Goal: Use online tool/utility: Utilize a website feature to perform a specific function

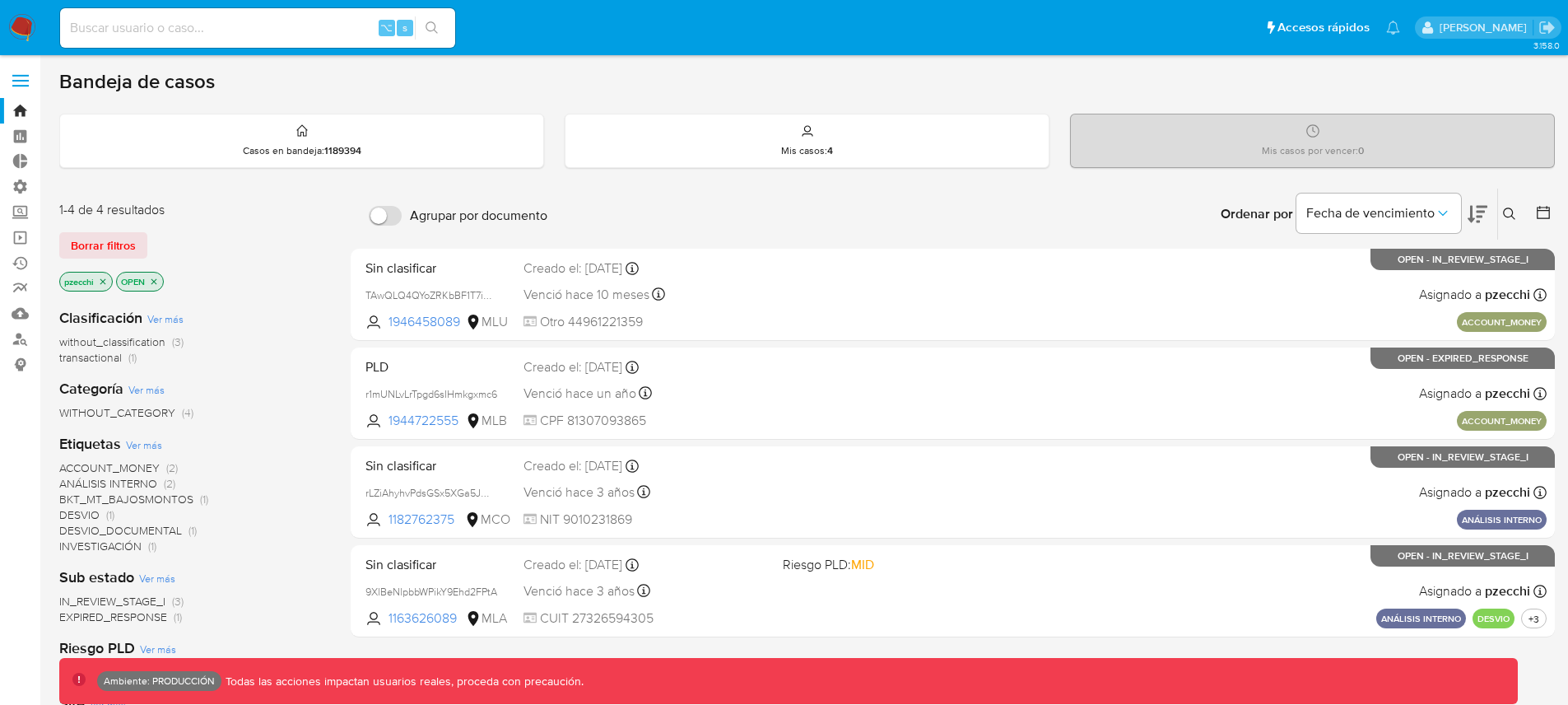
click at [941, 197] on div "Ordenar por Fecha de vencimiento No es posible ordenar los resultados mientras …" at bounding box center [1055, 214] width 999 height 51
click at [21, 187] on label "Administración" at bounding box center [98, 186] width 196 height 26
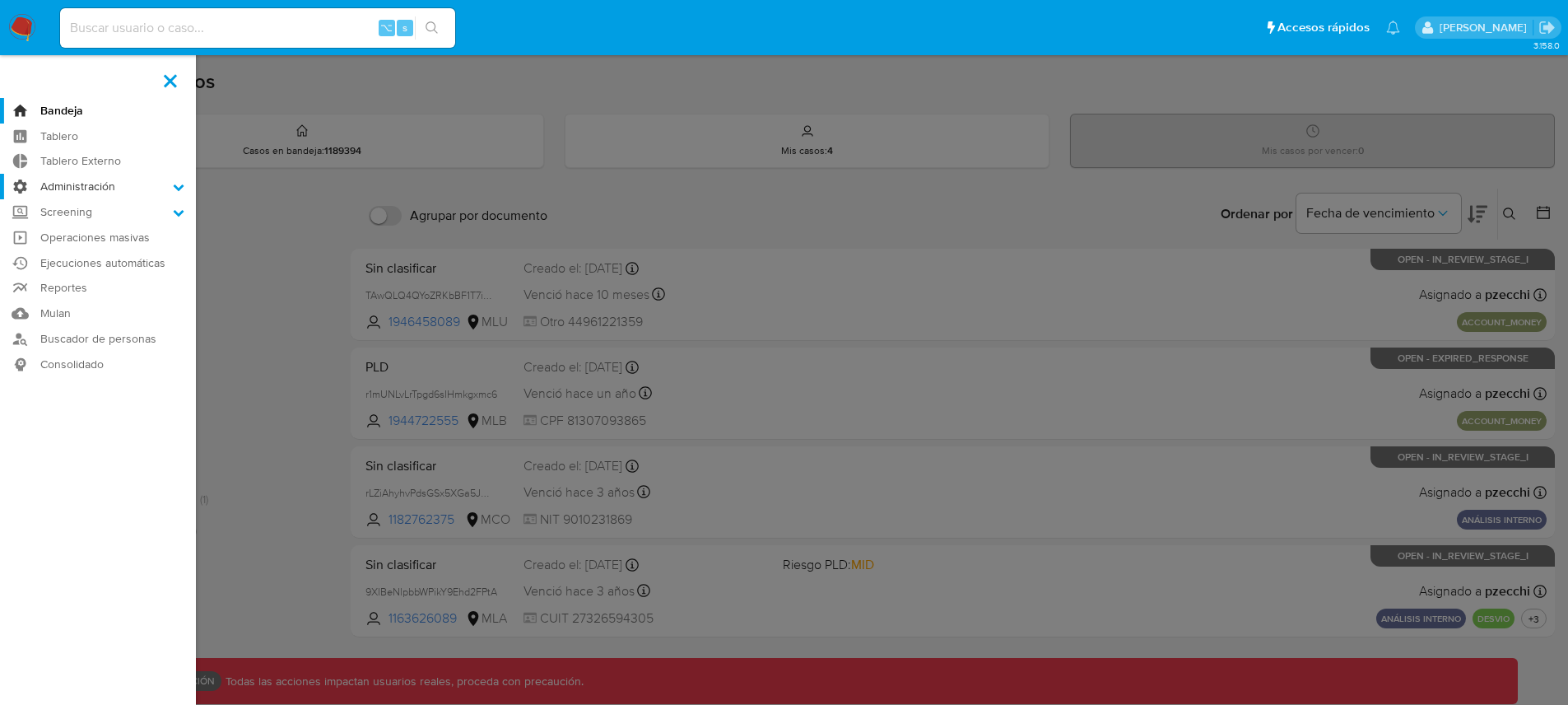
click at [0, 0] on input "Administración" at bounding box center [0, 0] width 0 height 0
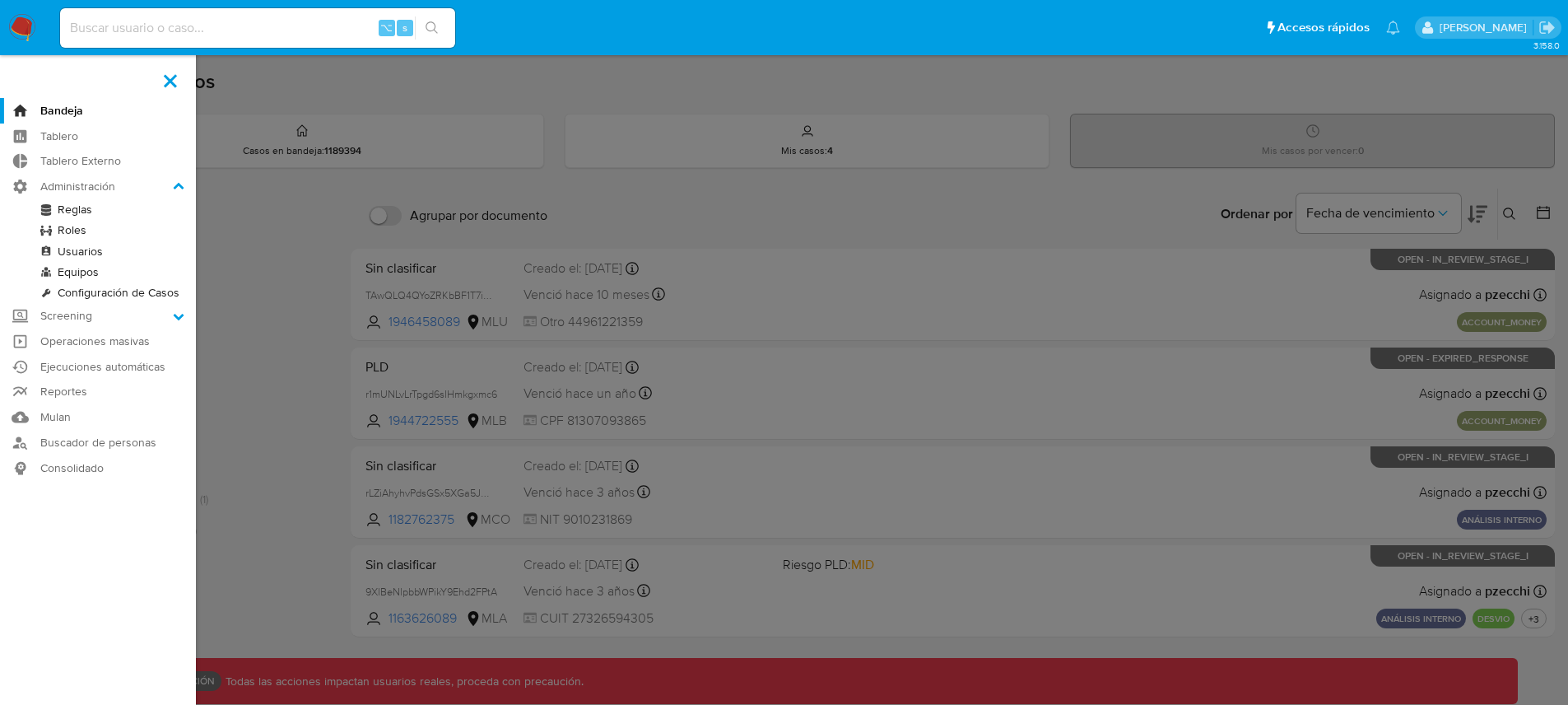
click at [78, 212] on link "Reglas" at bounding box center [98, 210] width 196 height 21
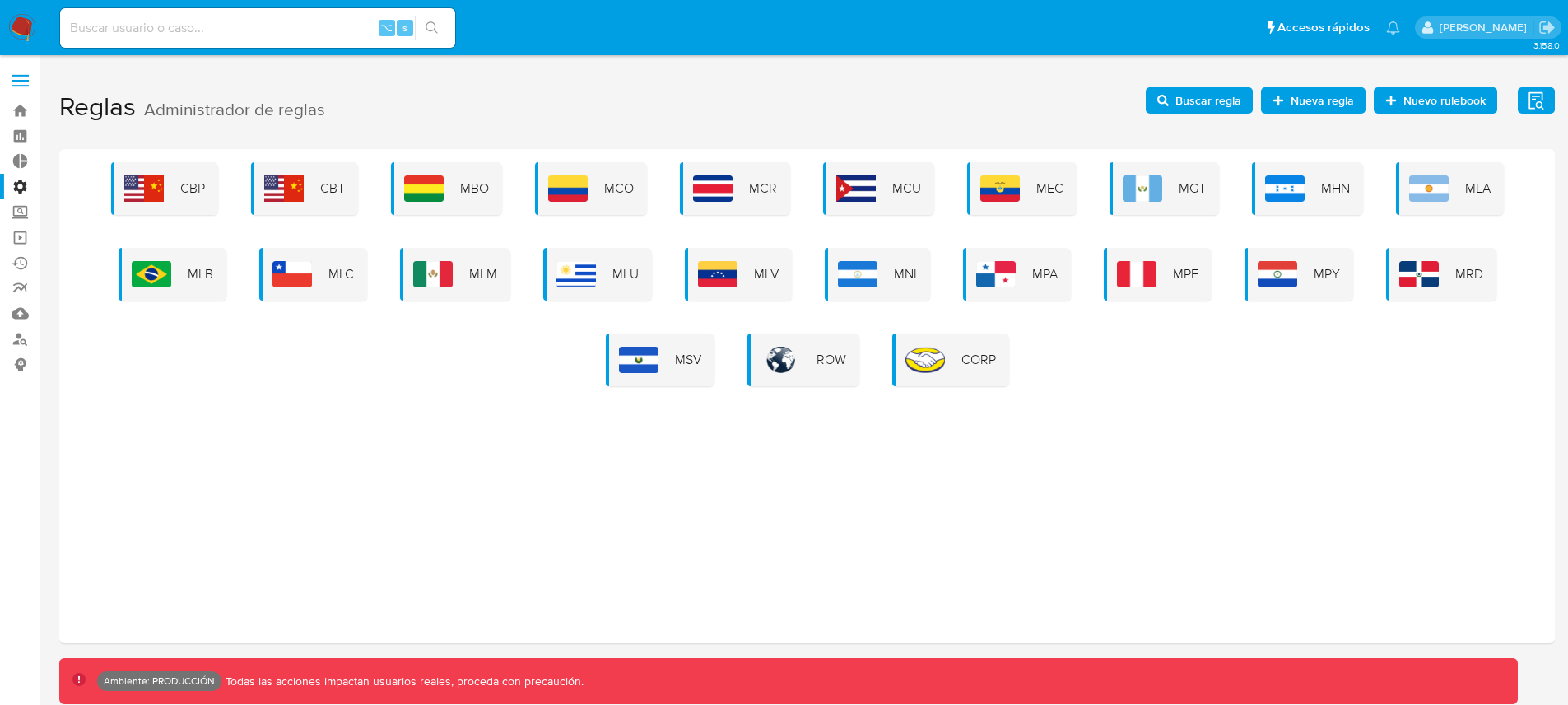
click at [1066, 95] on h1 "Reglas Administrador de reglas Evidencias Nuevo rulebook Nueva regla Buscar reg…" at bounding box center [806, 107] width 1496 height 57
click at [1442, 195] on img at bounding box center [1430, 189] width 40 height 27
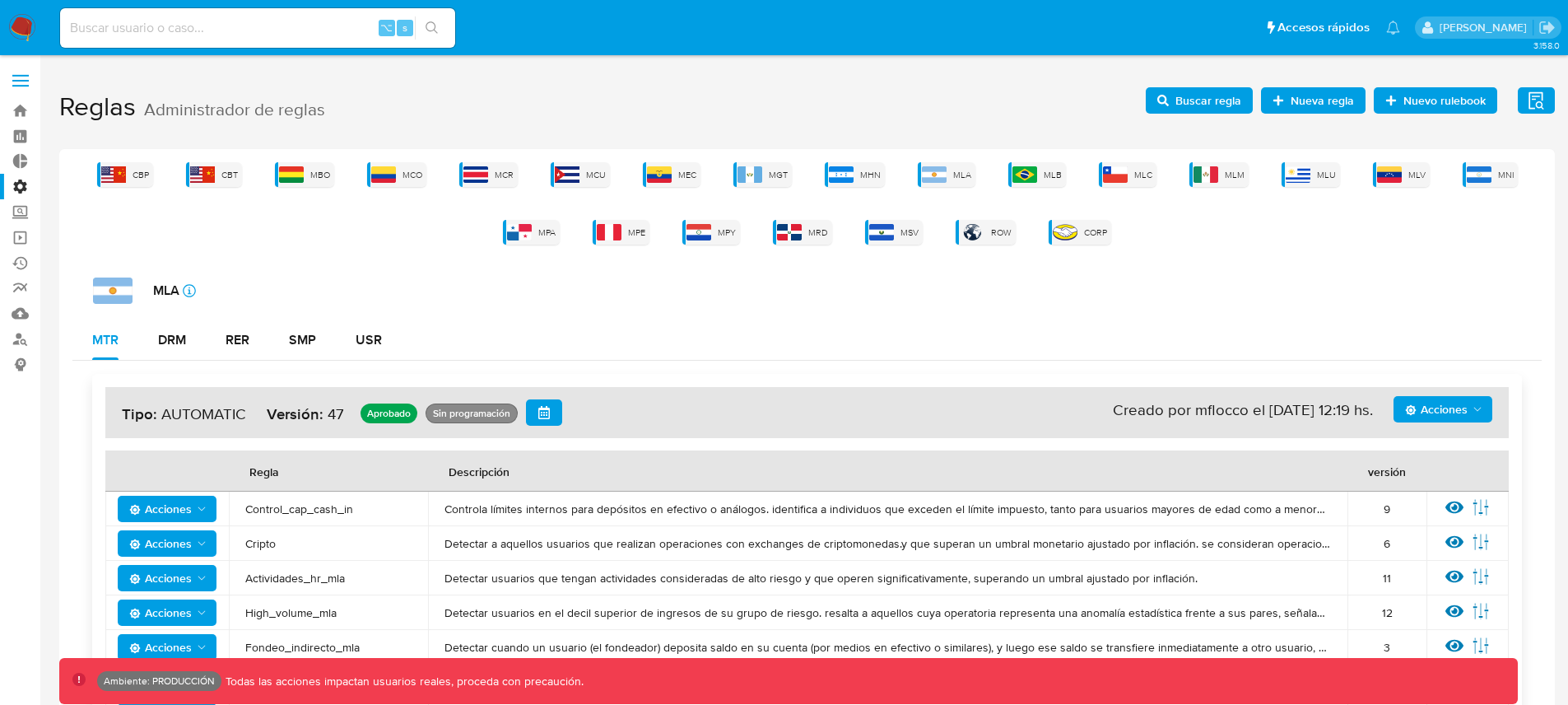
click at [1209, 106] on span "Buscar regla" at bounding box center [1208, 101] width 65 height 27
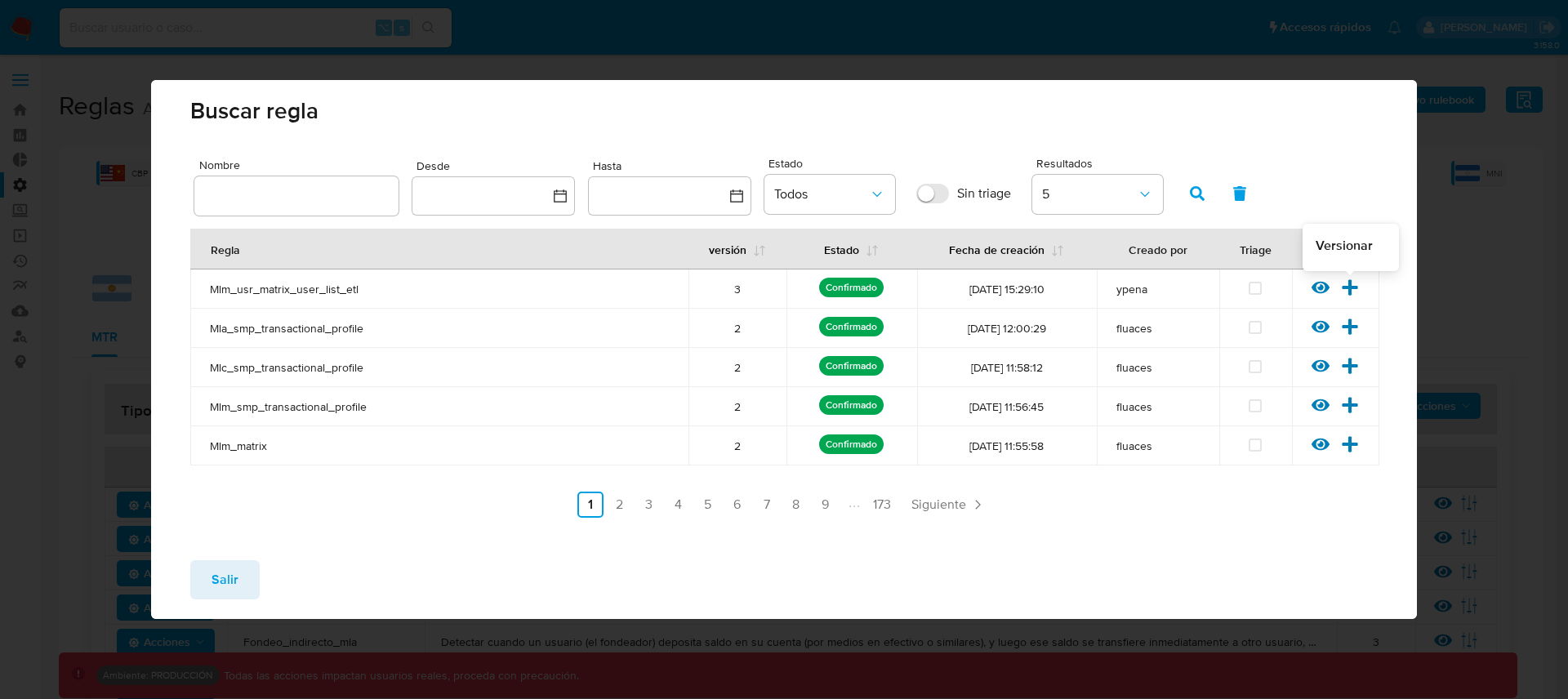
click at [1349, 290] on icon at bounding box center [1351, 287] width 15 height 15
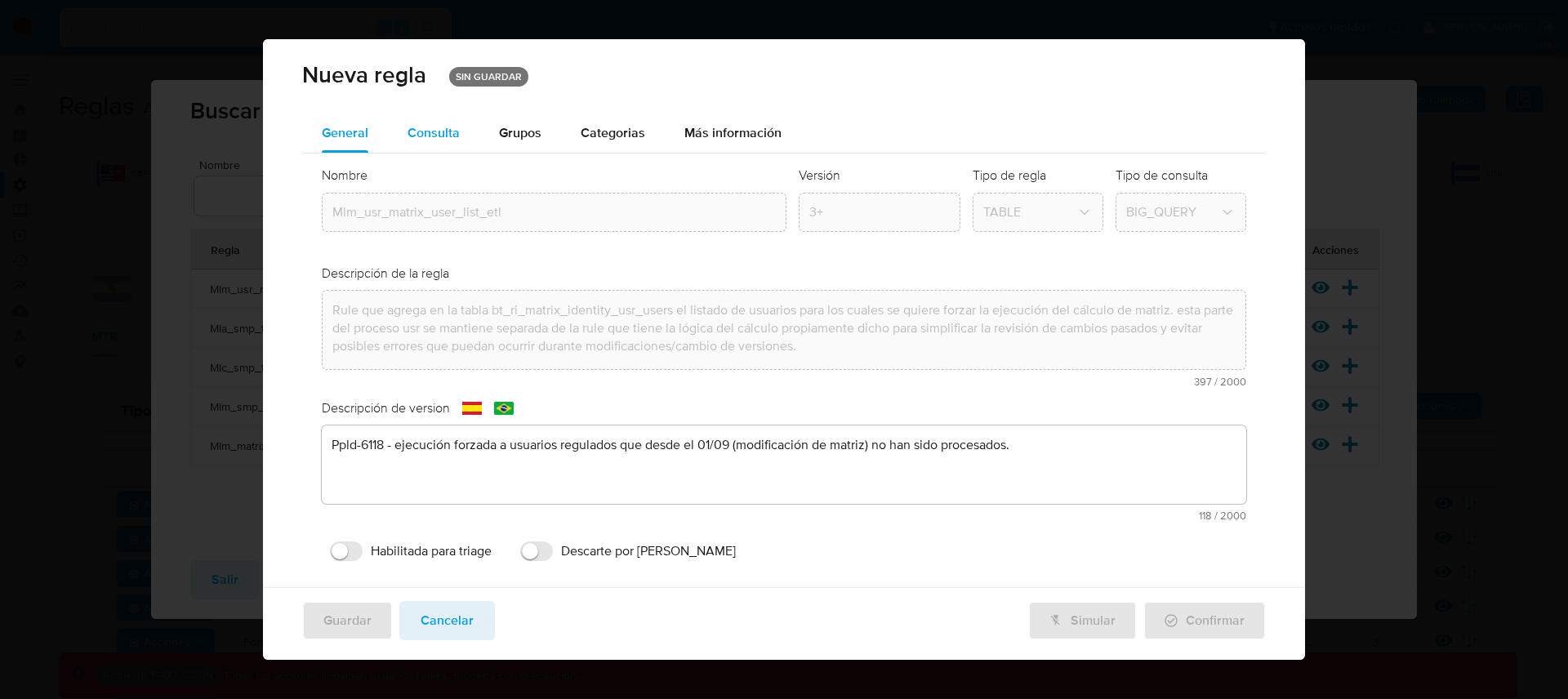
click at [445, 133] on span "Consulta" at bounding box center [434, 133] width 53 height 19
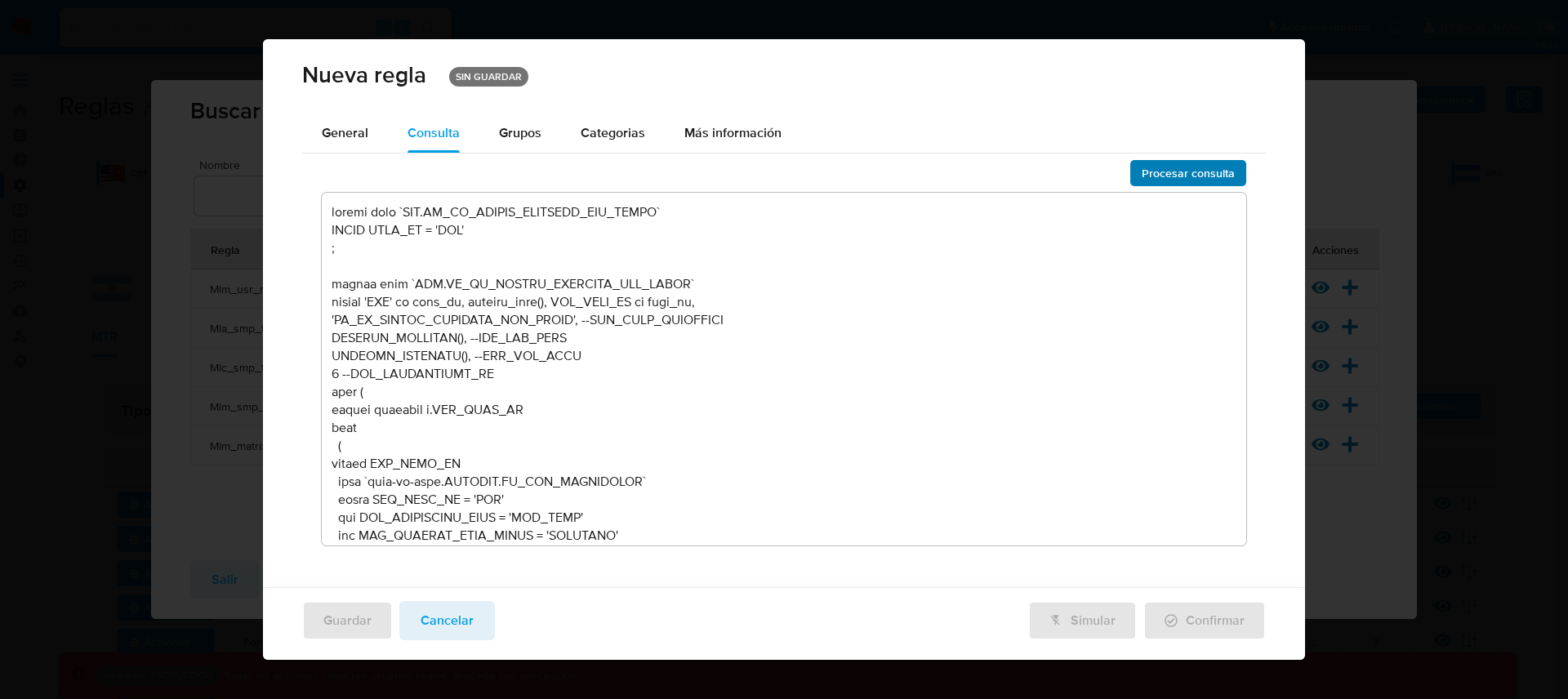
click at [1188, 176] on span "Procesar consulta" at bounding box center [1188, 173] width 93 height 23
click at [454, 626] on span "Cancelar" at bounding box center [447, 620] width 53 height 36
